Goal: Task Accomplishment & Management: Manage account settings

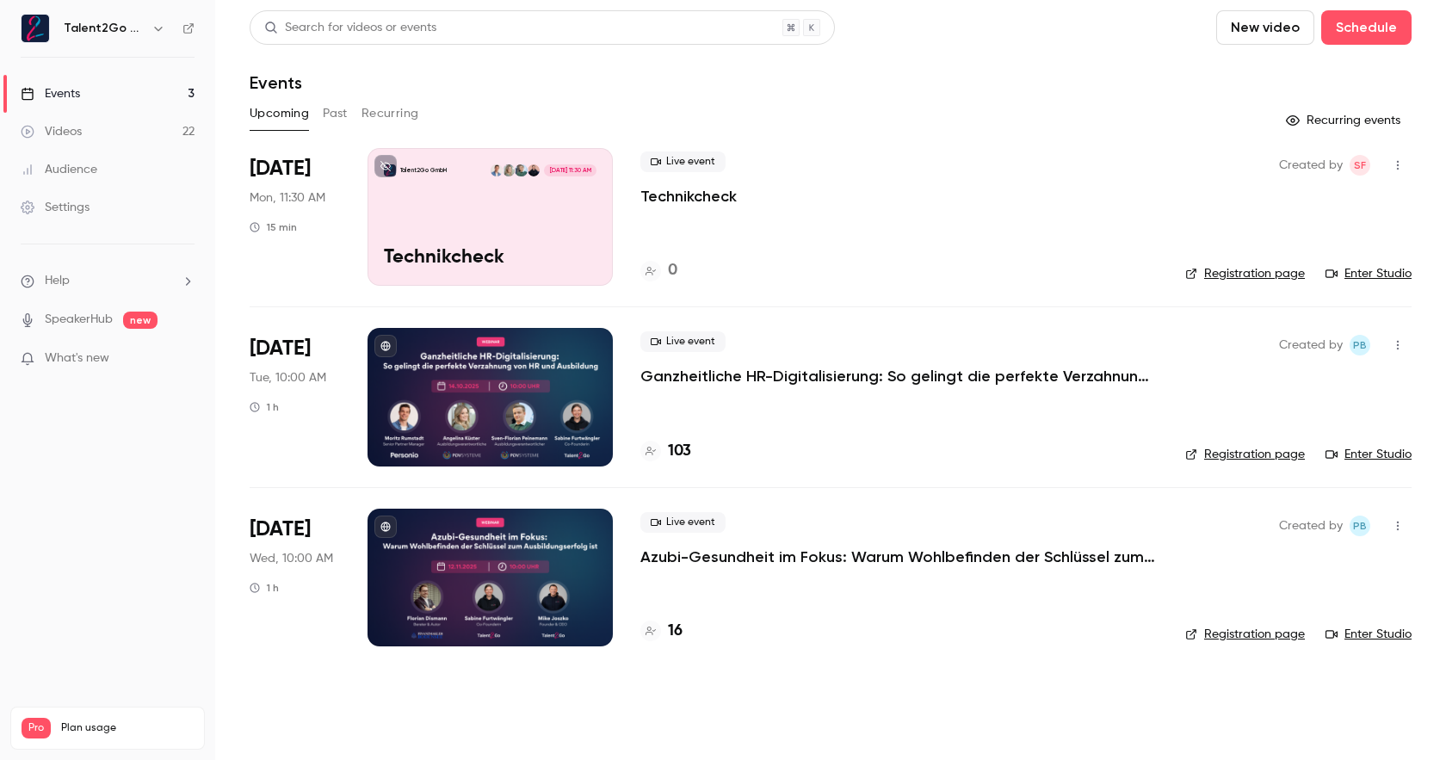
click at [554, 367] on div at bounding box center [489, 397] width 245 height 138
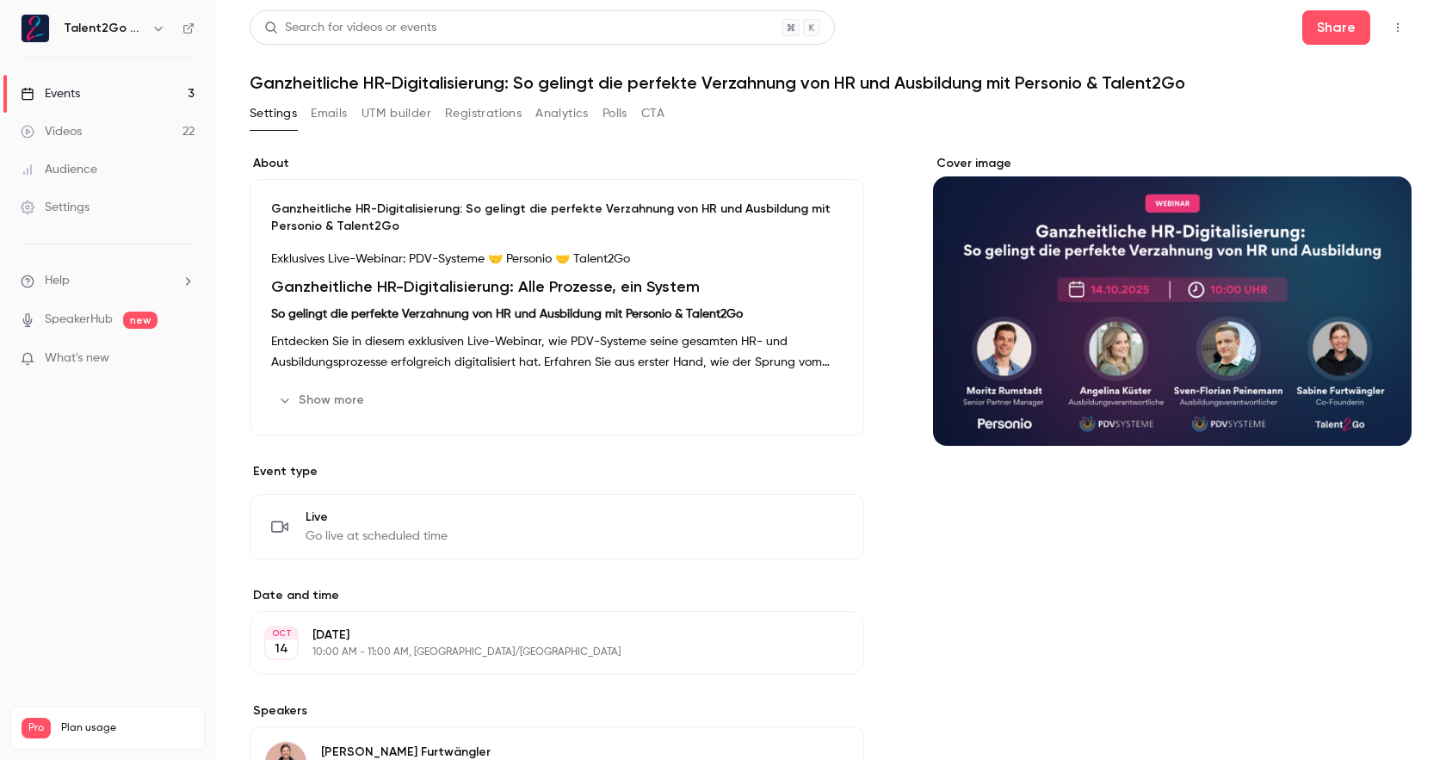
click at [340, 110] on button "Emails" at bounding box center [329, 114] width 36 height 28
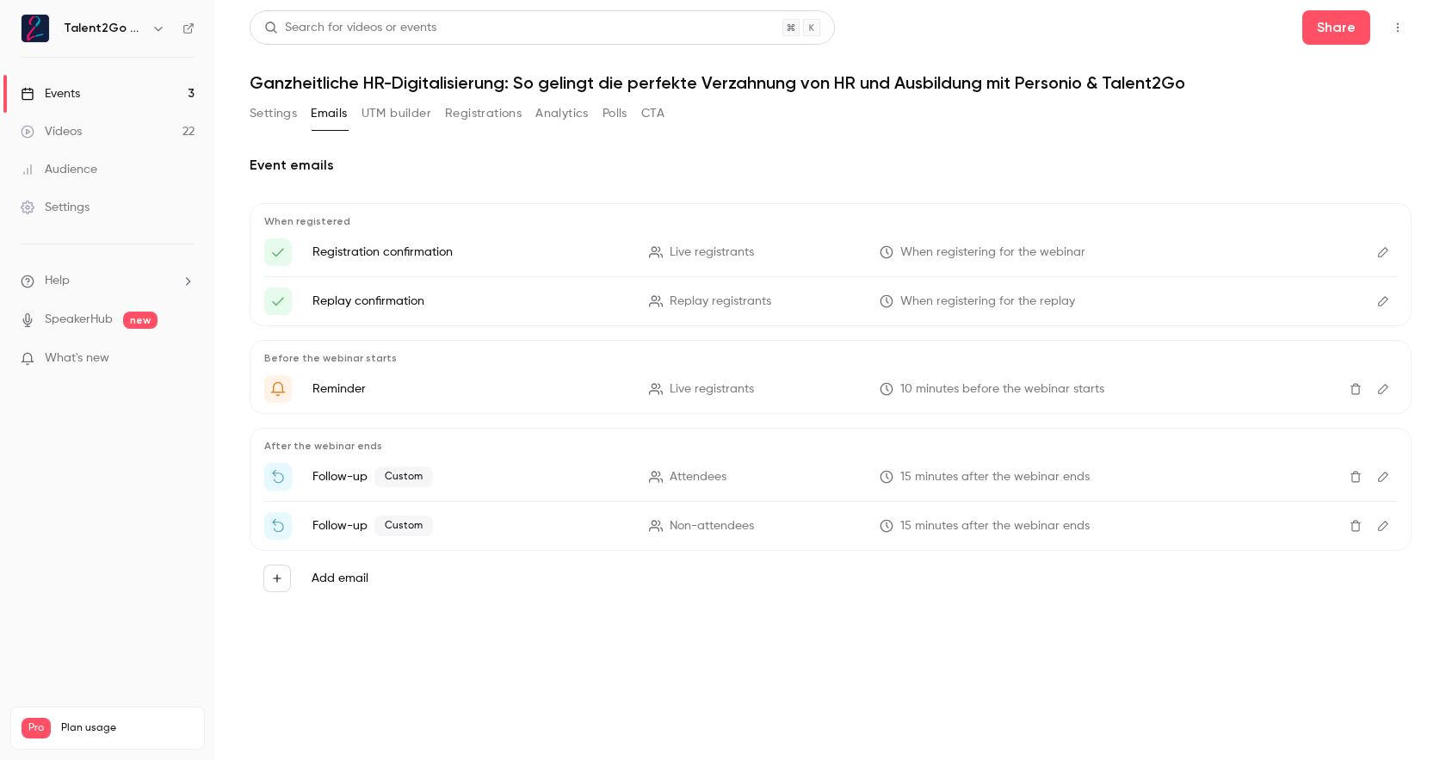
click at [531, 107] on div "Settings Emails UTM builder Registrations Analytics Polls CTA" at bounding box center [457, 114] width 415 height 28
click at [510, 110] on button "Registrations" at bounding box center [483, 114] width 77 height 28
